Goal: Transaction & Acquisition: Purchase product/service

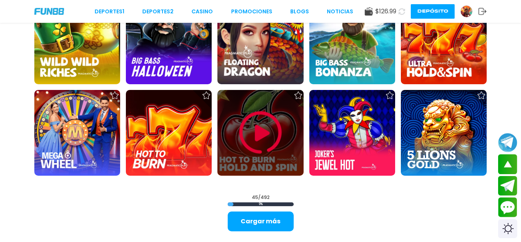
scroll to position [818, 0]
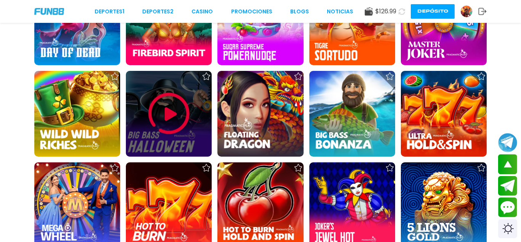
click at [170, 153] on div at bounding box center [169, 114] width 86 height 86
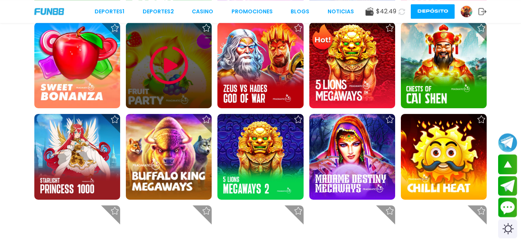
scroll to position [506, 0]
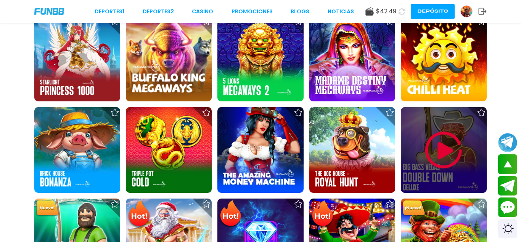
click at [426, 152] on img at bounding box center [444, 151] width 46 height 46
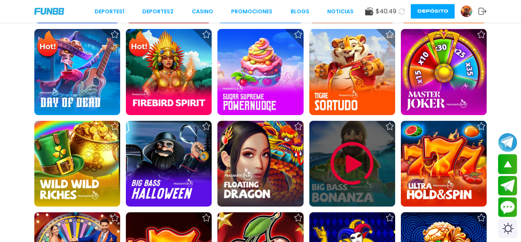
scroll to position [909, 0]
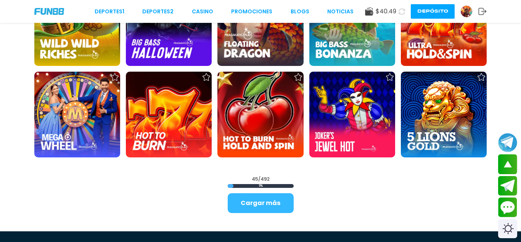
click at [269, 205] on button "Cargar más" at bounding box center [261, 204] width 66 height 20
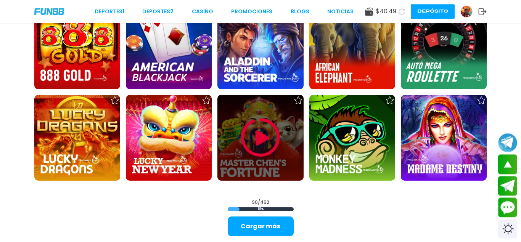
scroll to position [1765, 0]
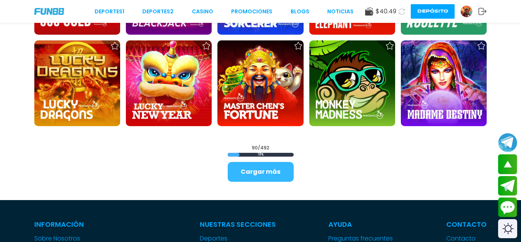
click at [269, 163] on button "Cargar más" at bounding box center [261, 172] width 66 height 20
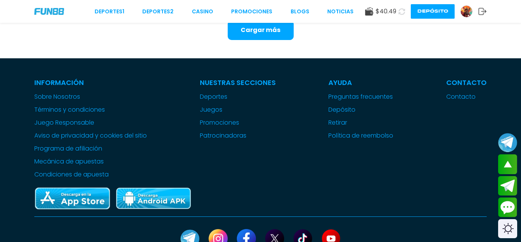
scroll to position [2577, 0]
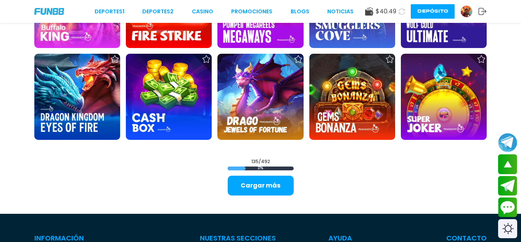
click at [260, 192] on button "Cargar más" at bounding box center [261, 186] width 66 height 20
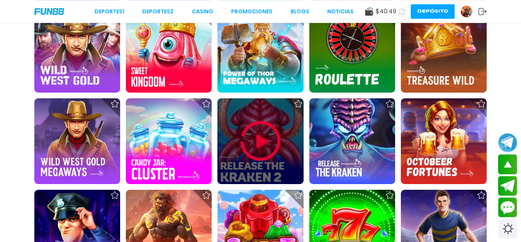
scroll to position [3169, 0]
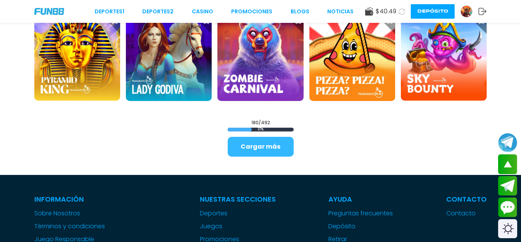
click at [271, 148] on button "Cargar más" at bounding box center [261, 147] width 66 height 20
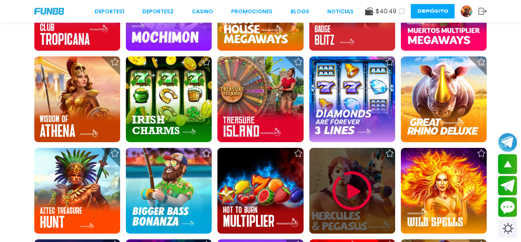
scroll to position [2865, 0]
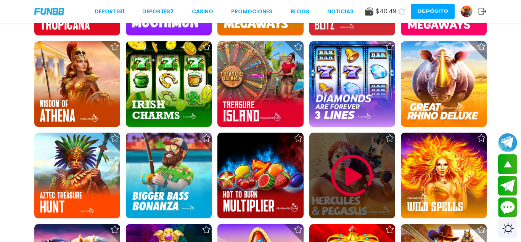
click at [372, 181] on img at bounding box center [352, 176] width 46 height 46
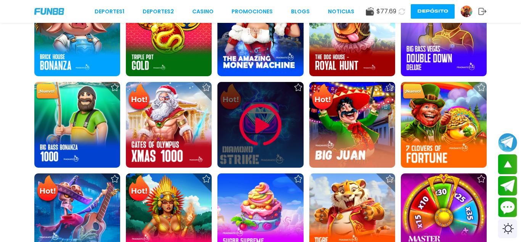
scroll to position [506, 0]
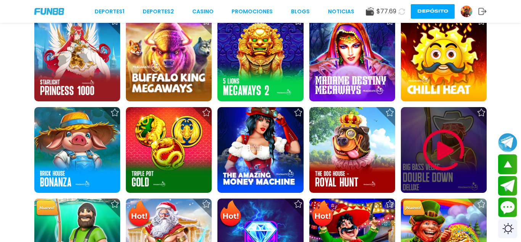
click at [454, 137] on img at bounding box center [444, 151] width 46 height 46
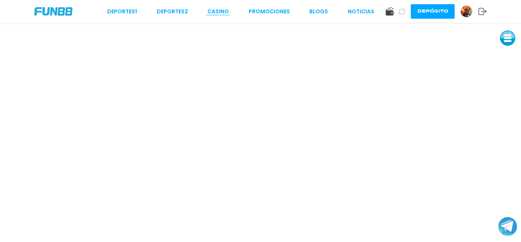
drag, startPoint x: 238, startPoint y: 17, endPoint x: 227, endPoint y: 15, distance: 11.6
click at [236, 17] on div "Deportes 1 Deportes 2 CASINO Promociones BLOGS NOTICIAS Depósito" at bounding box center [260, 11] width 521 height 23
click at [226, 15] on link "CASINO" at bounding box center [218, 12] width 21 height 8
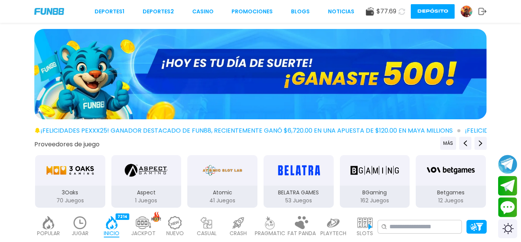
scroll to position [78, 0]
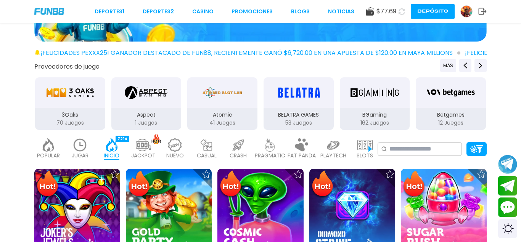
click at [68, 92] on img "3Oaks" at bounding box center [70, 92] width 48 height 21
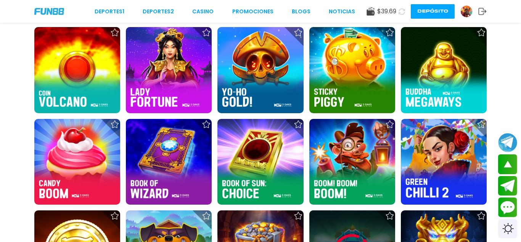
scroll to position [389, 0]
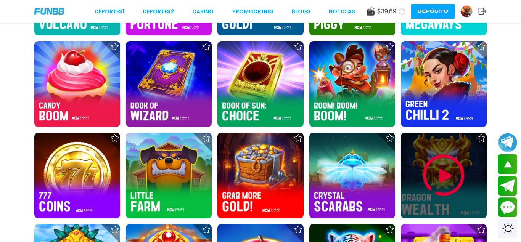
click at [441, 161] on img at bounding box center [444, 176] width 46 height 46
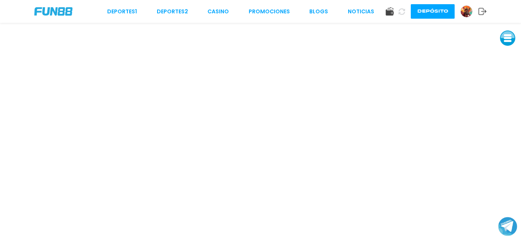
click at [51, 10] on img at bounding box center [53, 11] width 38 height 8
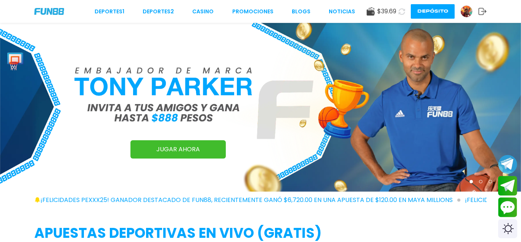
click at [468, 8] on img at bounding box center [466, 11] width 11 height 11
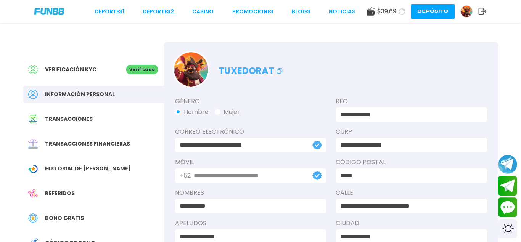
click at [423, 7] on button "Depósito" at bounding box center [433, 11] width 44 height 15
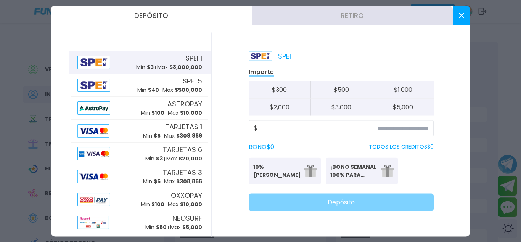
click at [343, 8] on button "Retiro" at bounding box center [352, 15] width 201 height 19
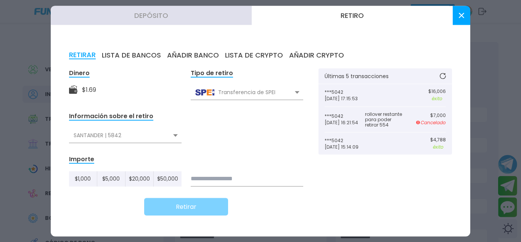
click at [456, 18] on button at bounding box center [462, 15] width 18 height 19
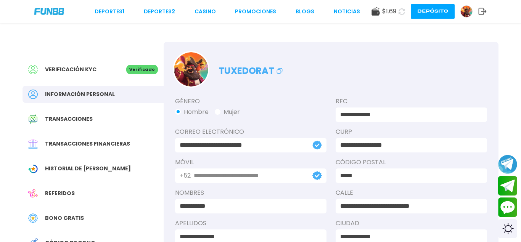
click at [403, 10] on use at bounding box center [402, 11] width 8 height 8
click at [403, 10] on icon at bounding box center [402, 11] width 8 height 8
click at [403, 10] on icon at bounding box center [402, 11] width 7 height 7
click at [403, 11] on icon at bounding box center [402, 11] width 7 height 7
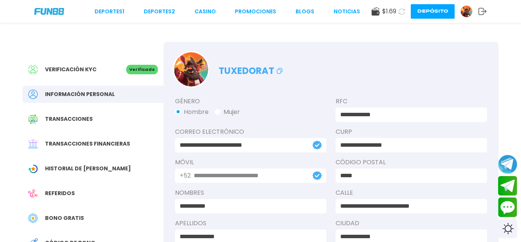
click at [403, 11] on icon at bounding box center [402, 11] width 7 height 7
click at [438, 8] on button "Depósito" at bounding box center [433, 11] width 44 height 15
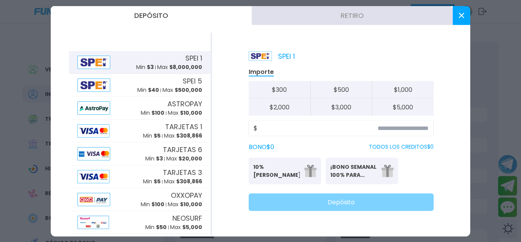
click at [371, 15] on button "Retiro" at bounding box center [352, 15] width 201 height 19
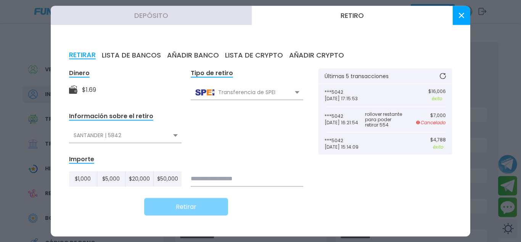
click at [467, 20] on button at bounding box center [462, 15] width 18 height 19
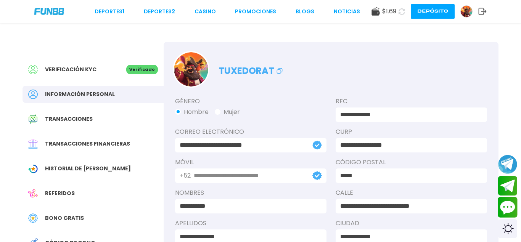
click at [508, 203] on button "Contact customer service" at bounding box center [508, 207] width 20 height 21
click at [397, 13] on div "$ 1.69 Depósito" at bounding box center [429, 11] width 115 height 15
click at [399, 13] on button at bounding box center [402, 11] width 13 height 13
click at [431, 13] on button "Depósito" at bounding box center [433, 11] width 44 height 15
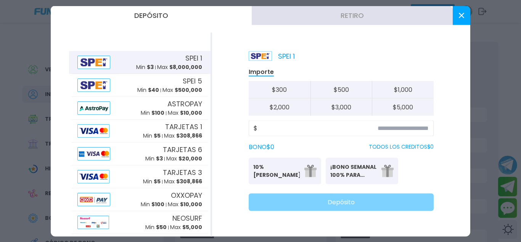
click at [371, 14] on button "Retiro" at bounding box center [352, 15] width 201 height 19
